Goal: Task Accomplishment & Management: Manage account settings

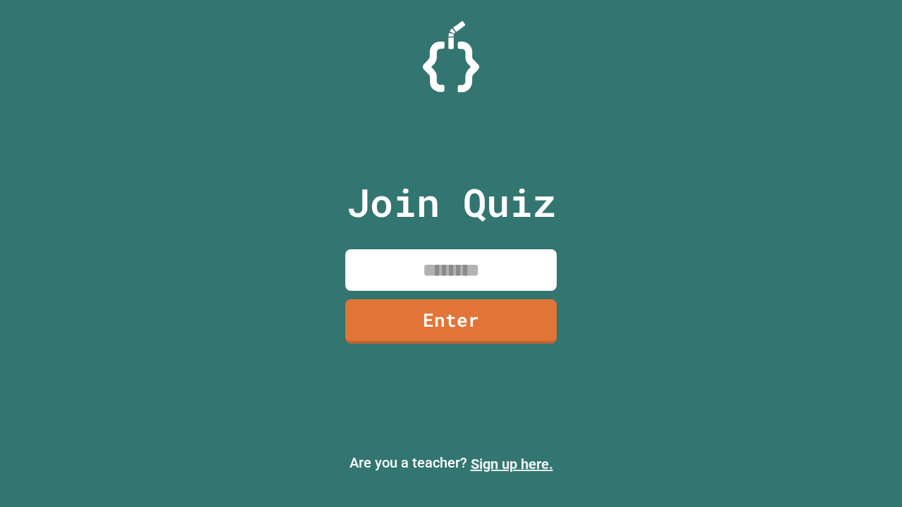
click at [512, 464] on link "Sign up here." at bounding box center [512, 464] width 82 height 17
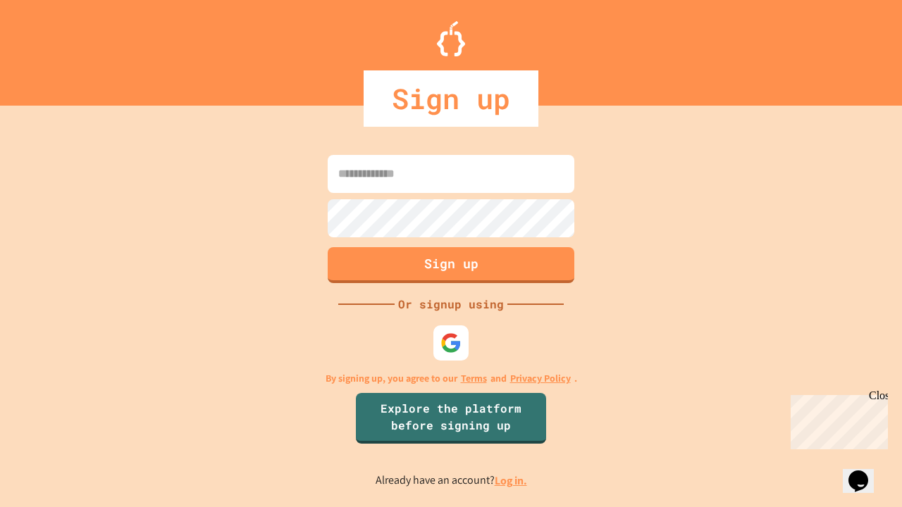
click at [512, 481] on link "Log in." at bounding box center [511, 481] width 32 height 15
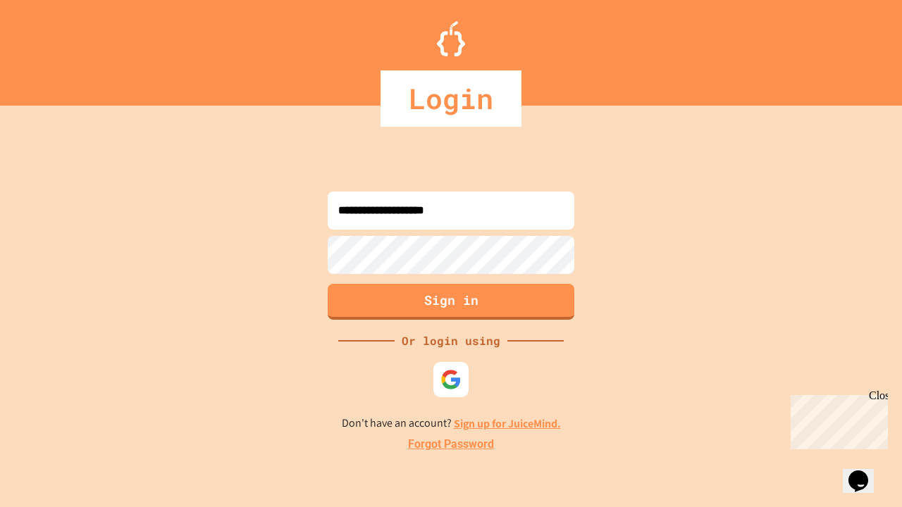
type input "**********"
